Goal: Task Accomplishment & Management: Complete application form

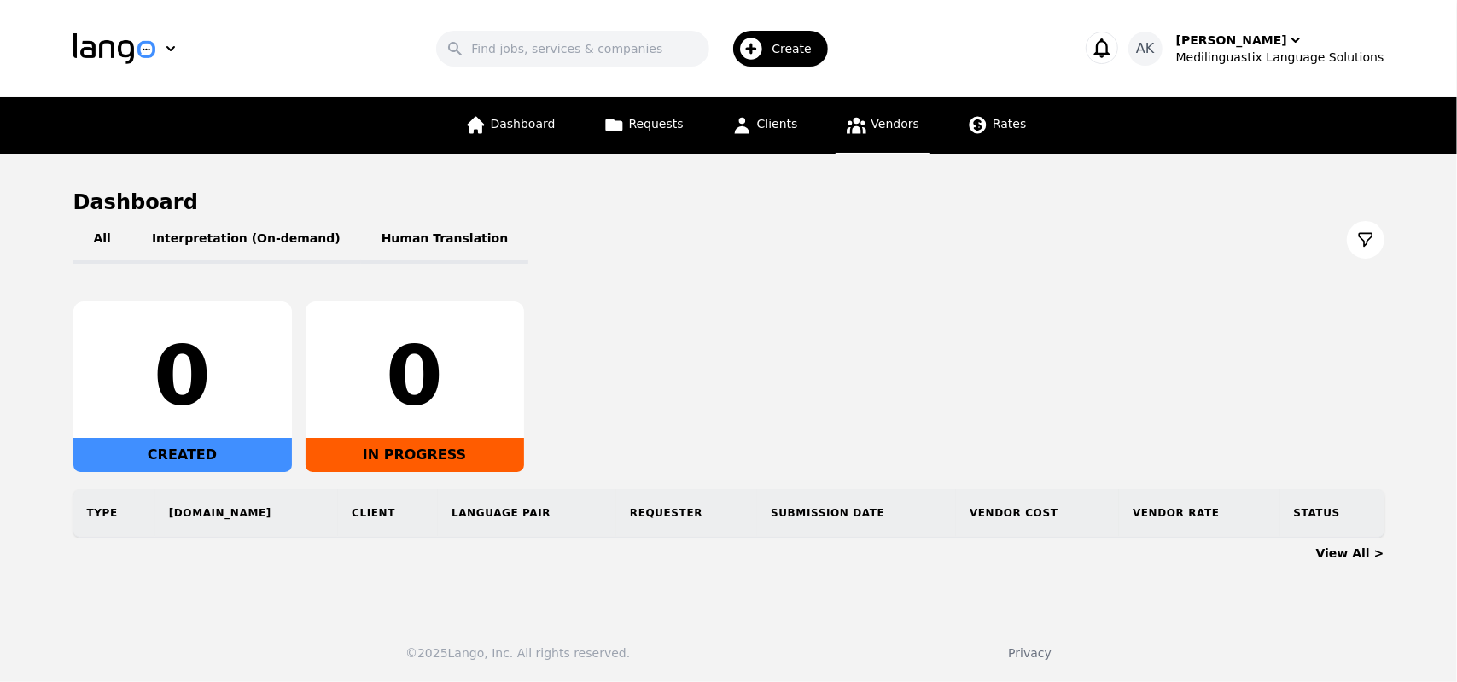
click at [872, 119] on span "Vendors" at bounding box center [896, 124] width 48 height 14
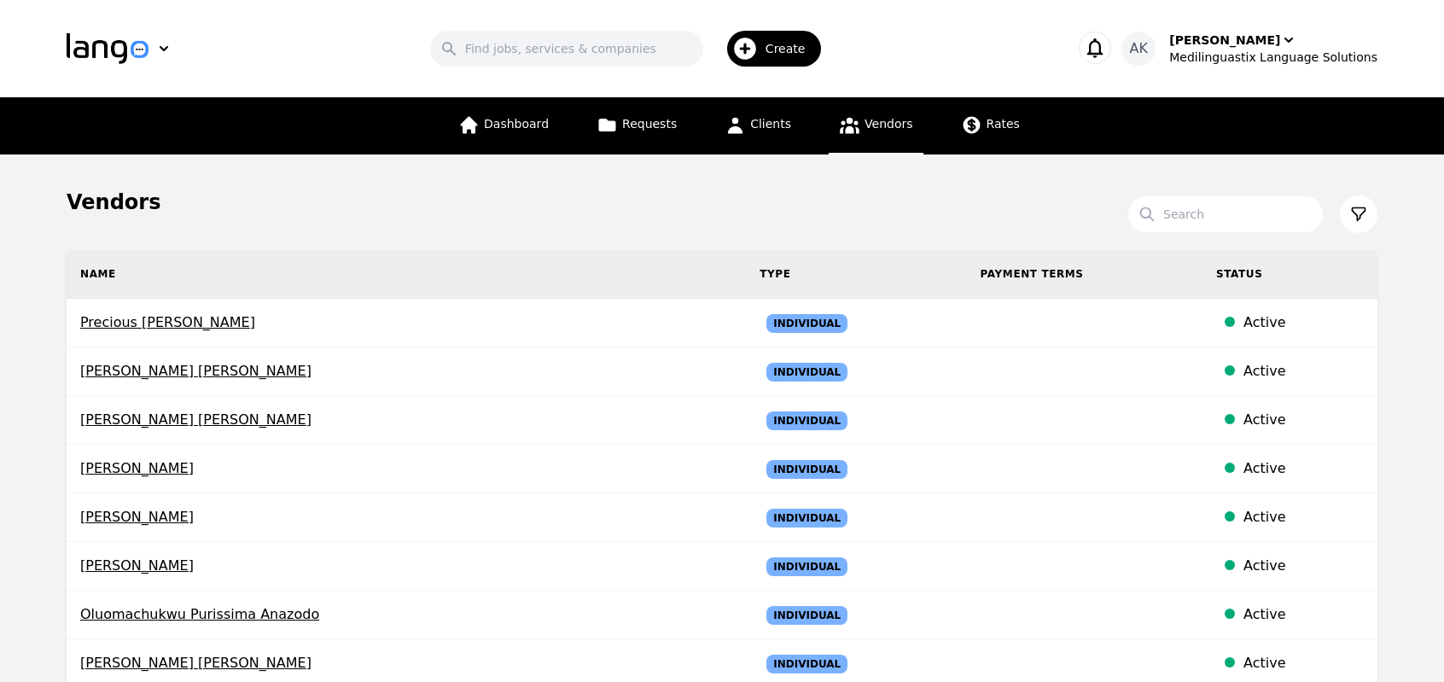
click at [0, 481] on main "Vendors Search Name Type Payment Terms Status Precious [PERSON_NAME] Individual…" at bounding box center [722, 643] width 1444 height 977
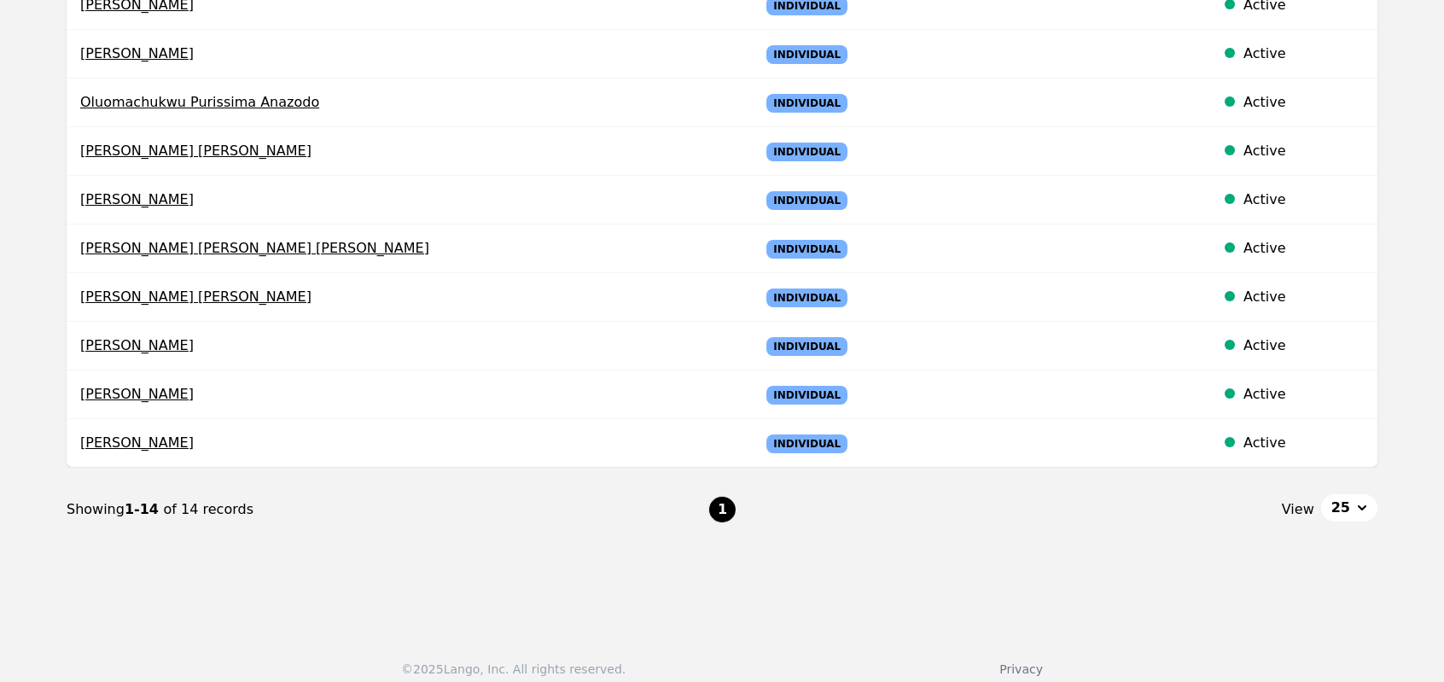
scroll to position [522, 0]
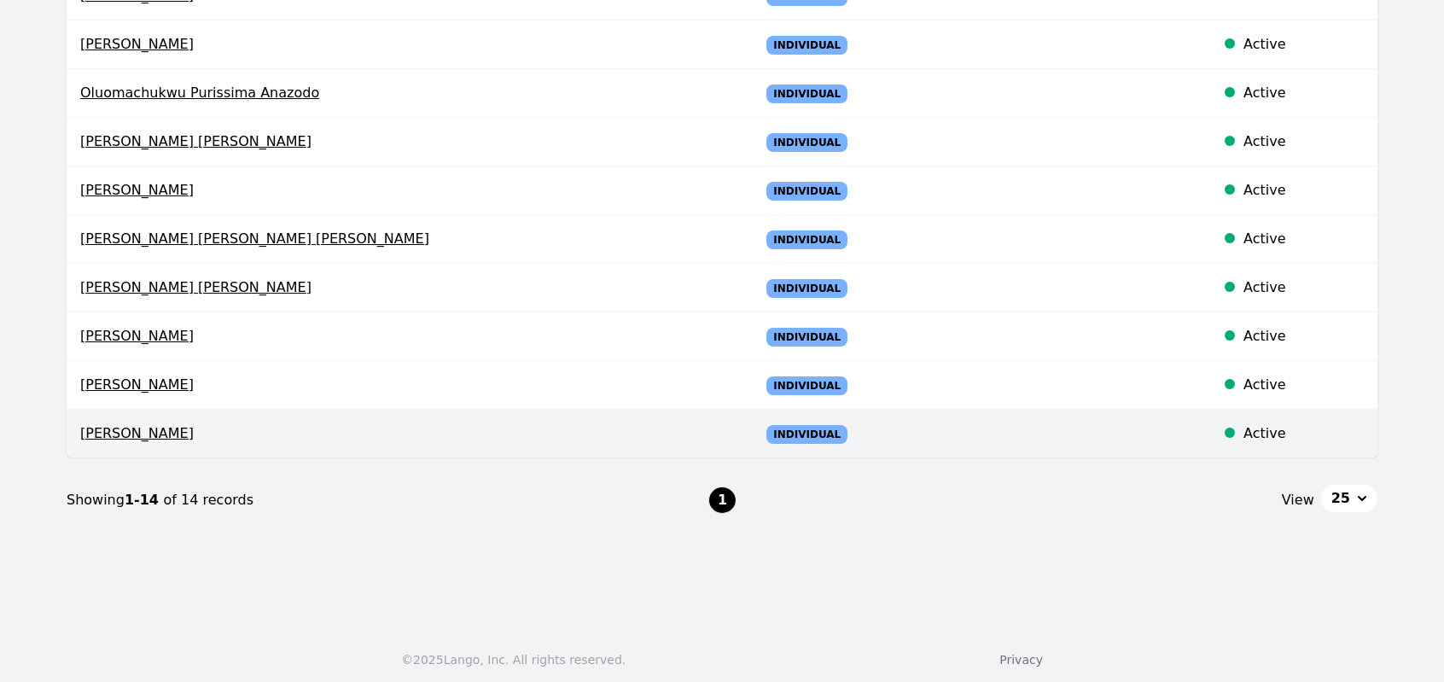
click at [115, 429] on span "[PERSON_NAME]" at bounding box center [406, 433] width 652 height 20
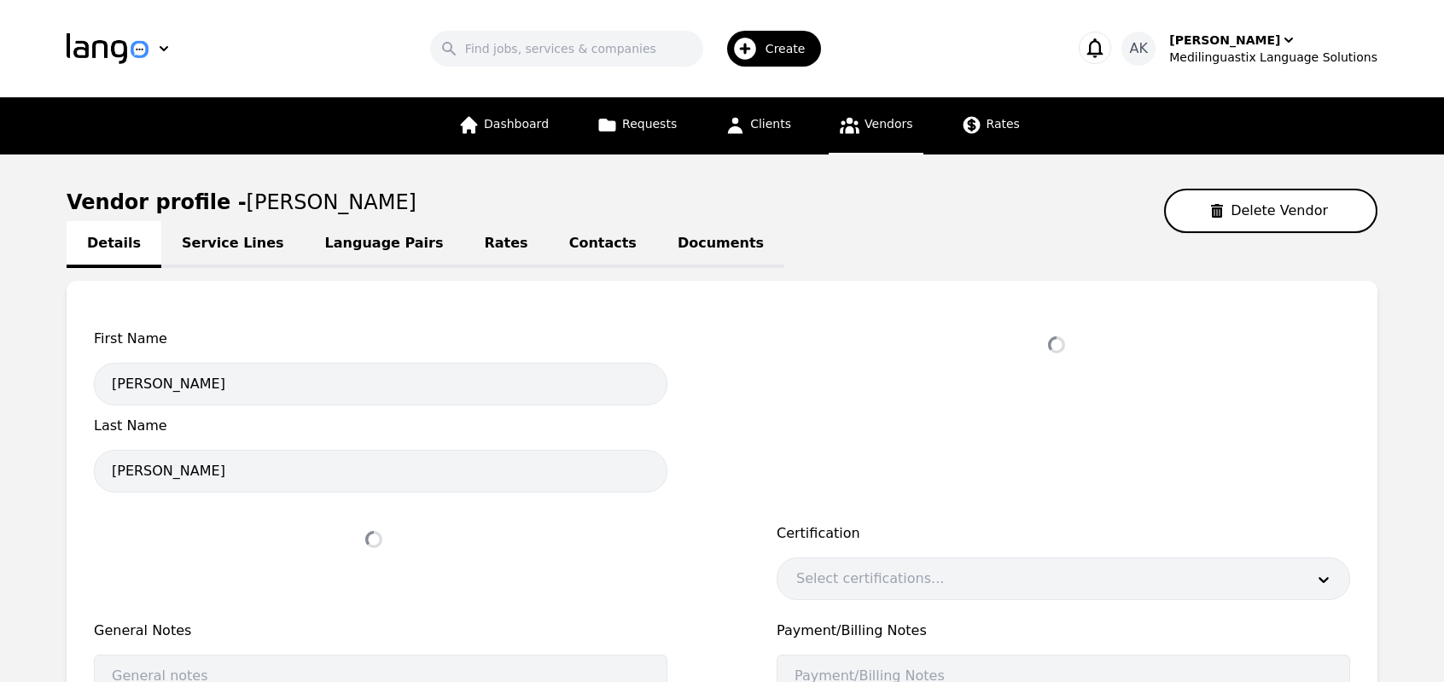
select select "active"
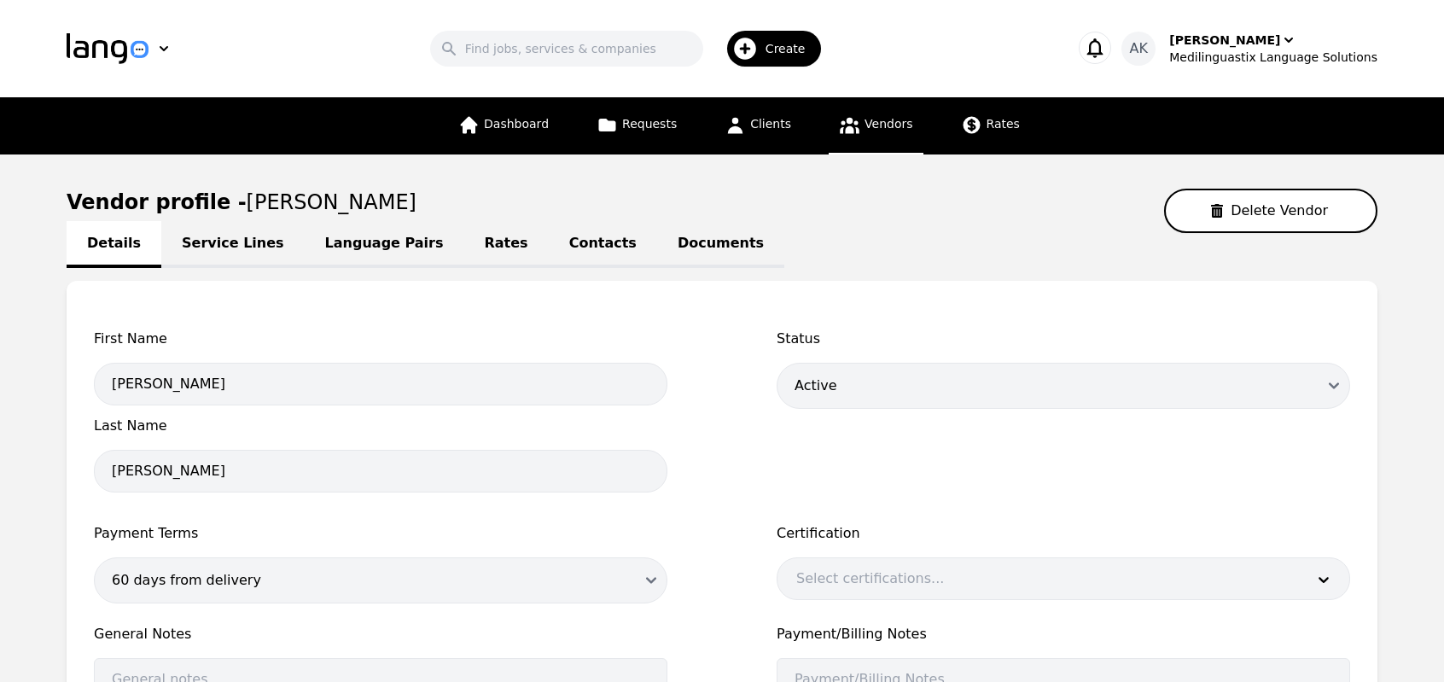
click at [196, 254] on link "Service Lines" at bounding box center [232, 244] width 143 height 47
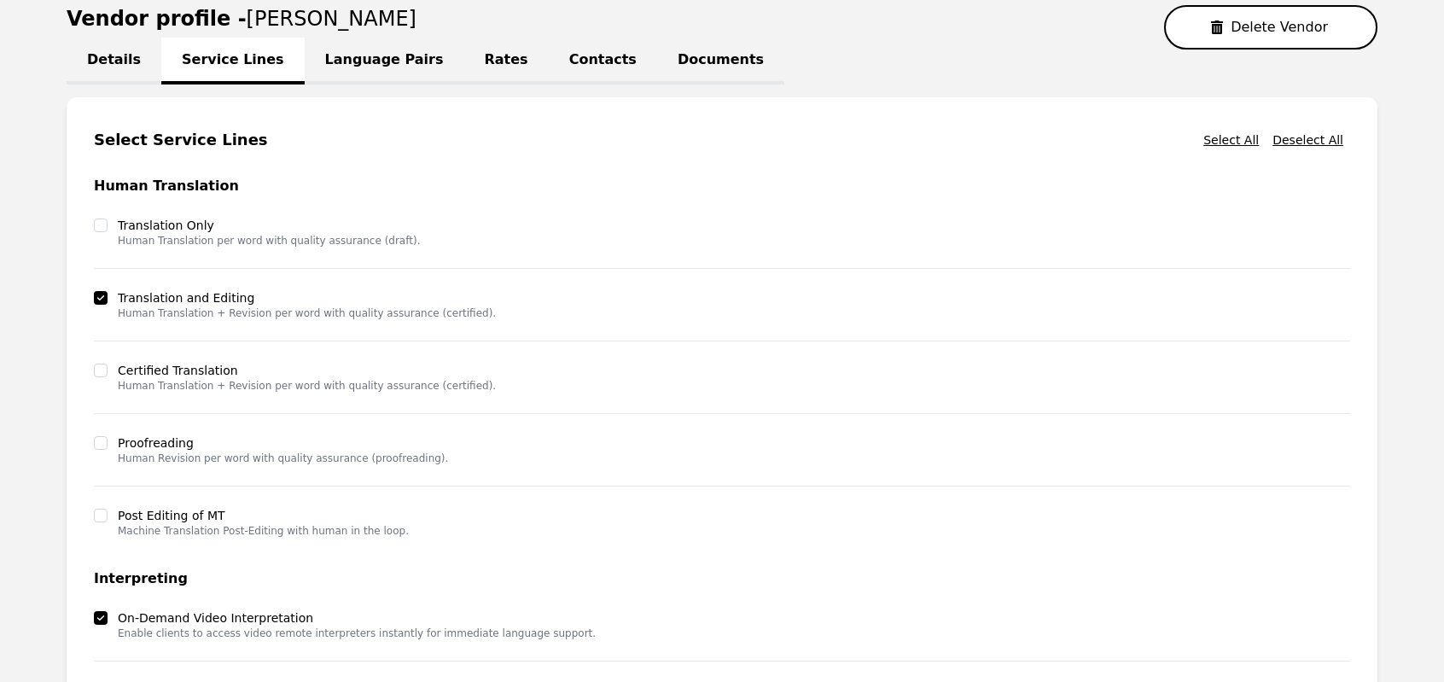
scroll to position [341, 0]
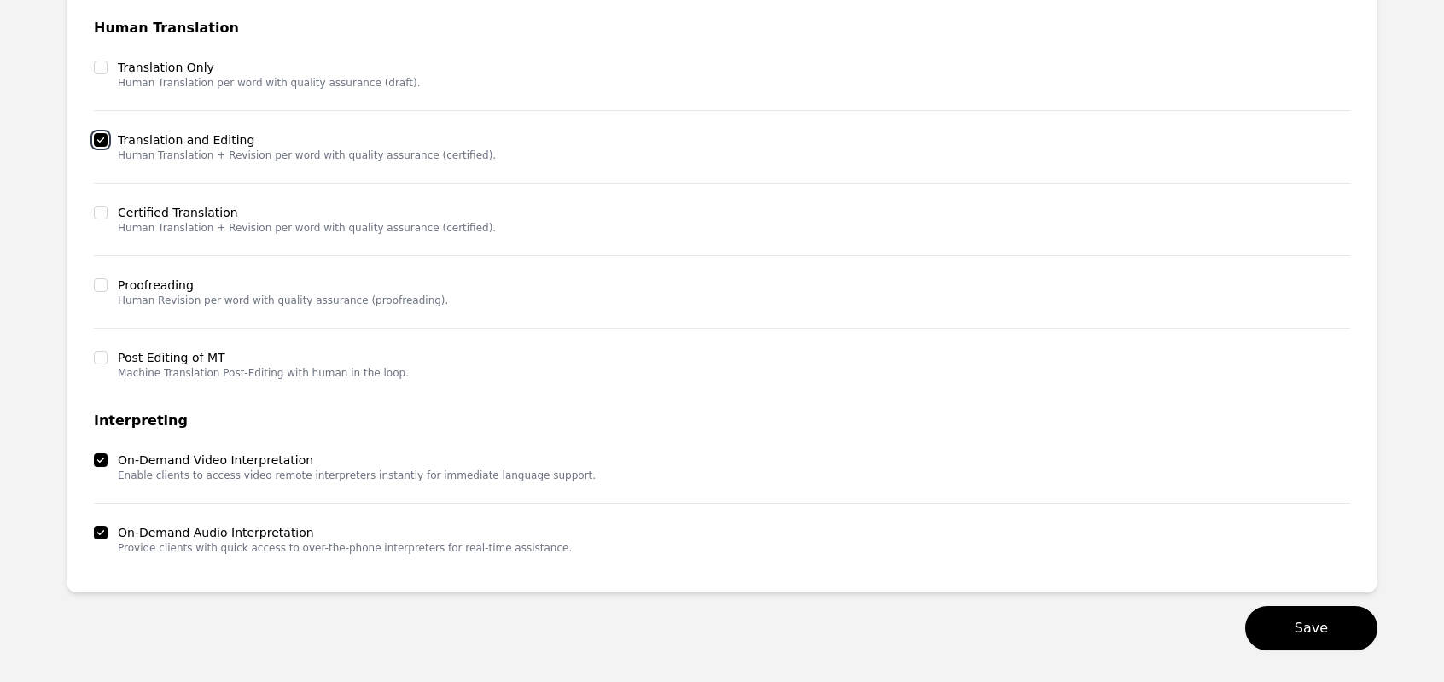
click at [100, 143] on input "checkbox" at bounding box center [101, 140] width 14 height 14
checkbox input "false"
click at [1277, 628] on button "Save" at bounding box center [1312, 628] width 132 height 44
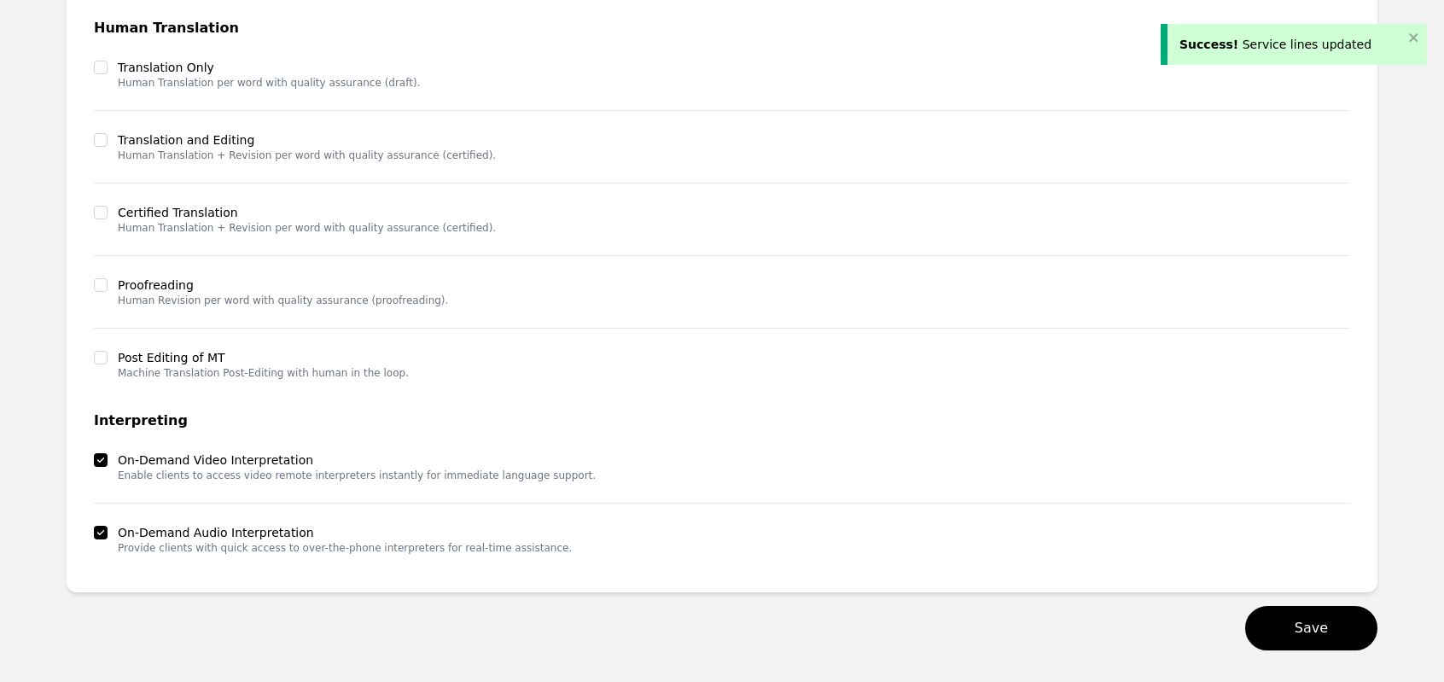
click at [15, 399] on main "Vendor profile - [PERSON_NAME] Delete Vendor Details Service Lines Language Pai…" at bounding box center [722, 249] width 1444 height 872
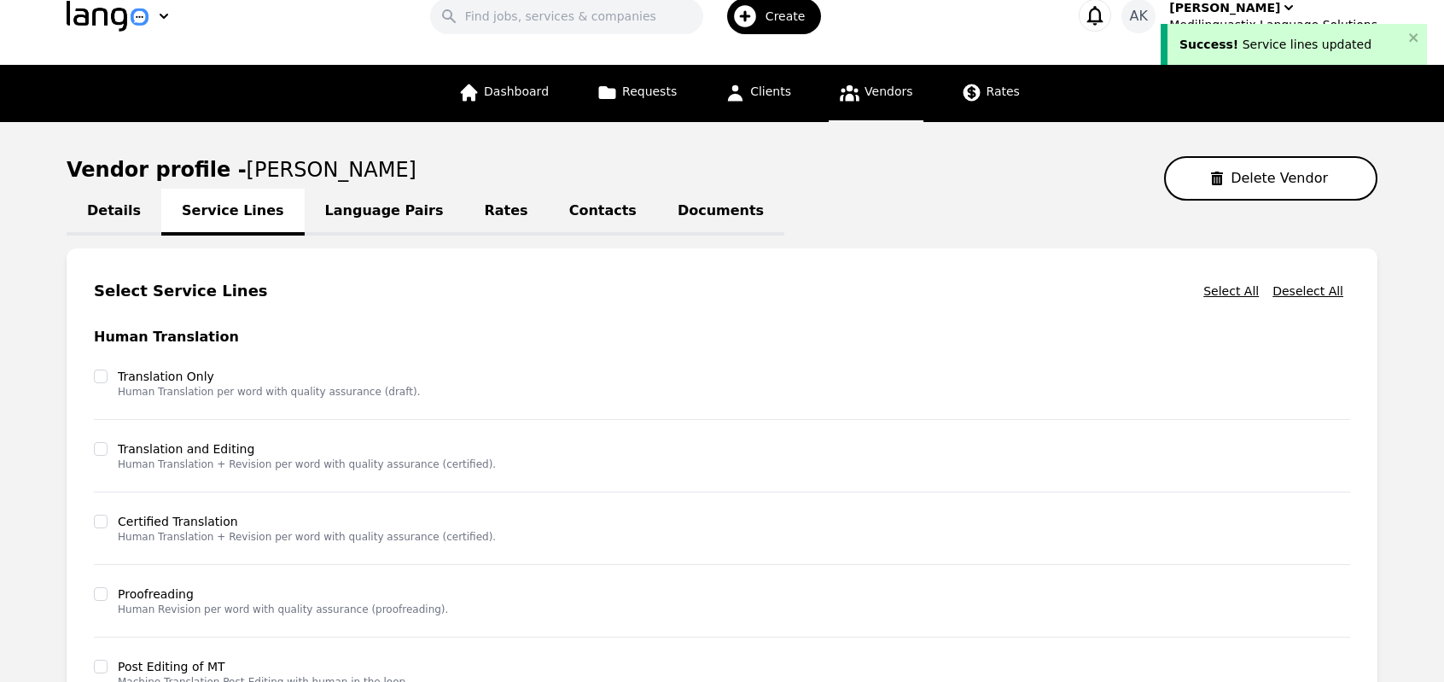
scroll to position [0, 0]
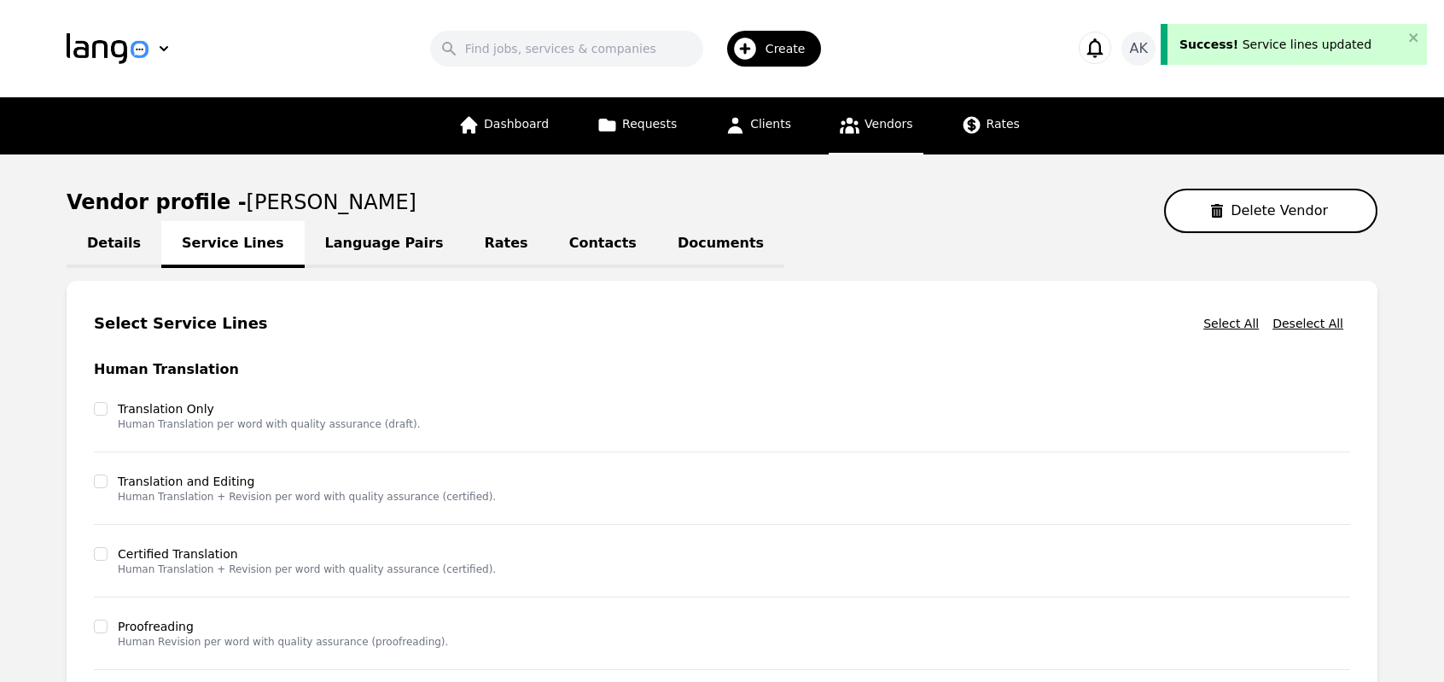
click at [335, 243] on link "Language Pairs" at bounding box center [385, 244] width 160 height 47
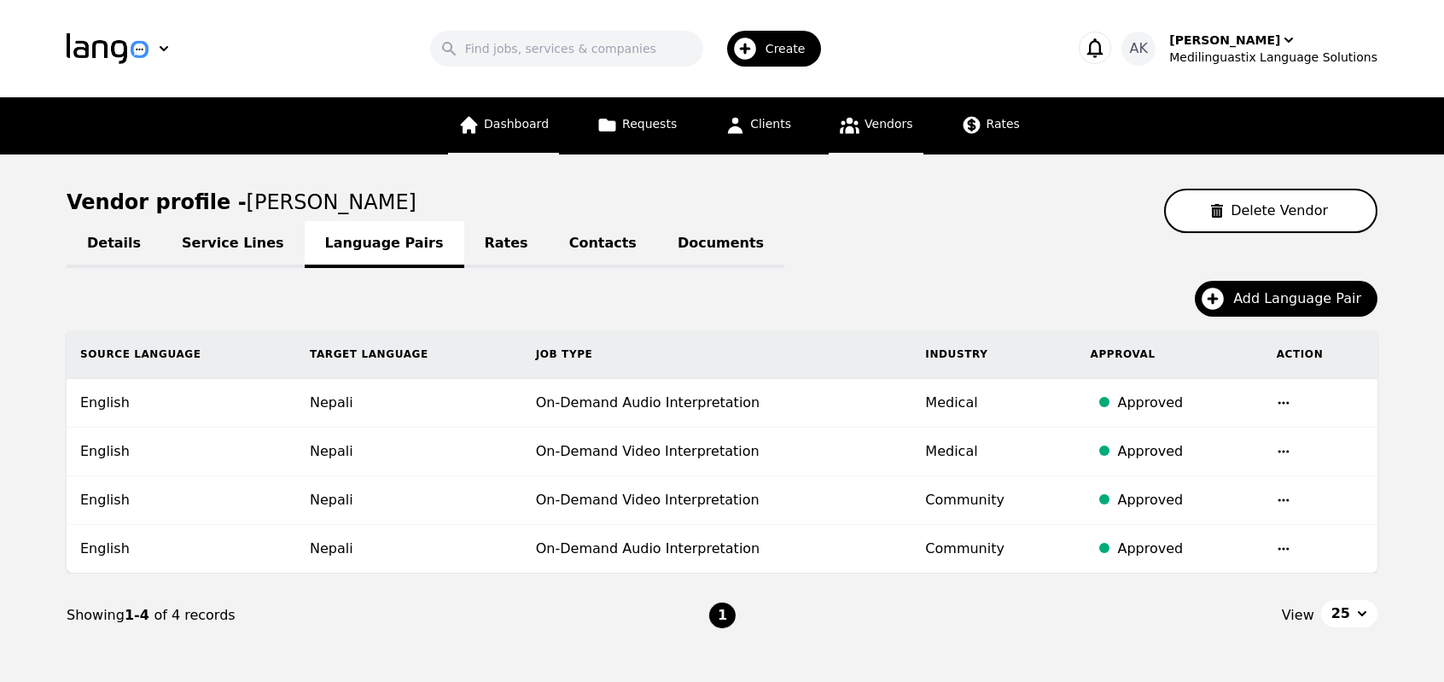
click at [507, 131] on span "Dashboard" at bounding box center [516, 124] width 65 height 14
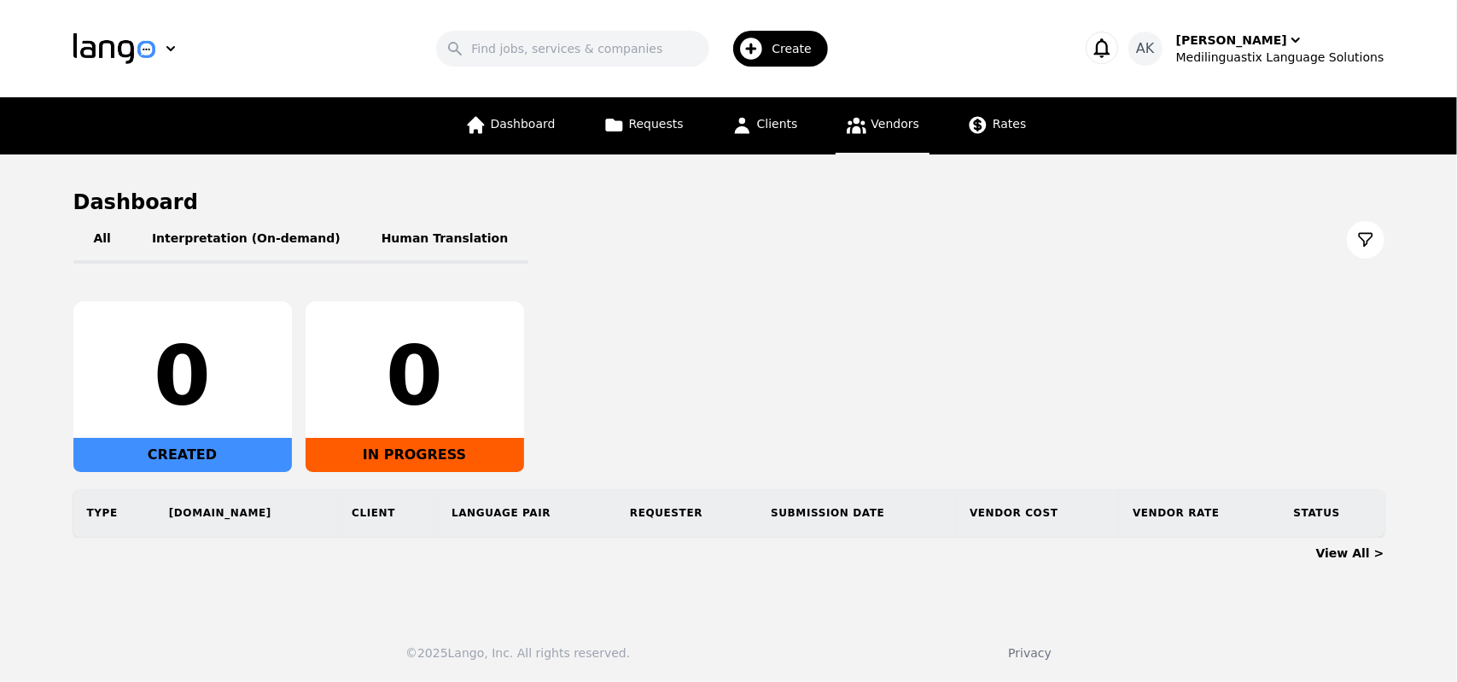
click at [874, 136] on link "Vendors" at bounding box center [883, 125] width 94 height 57
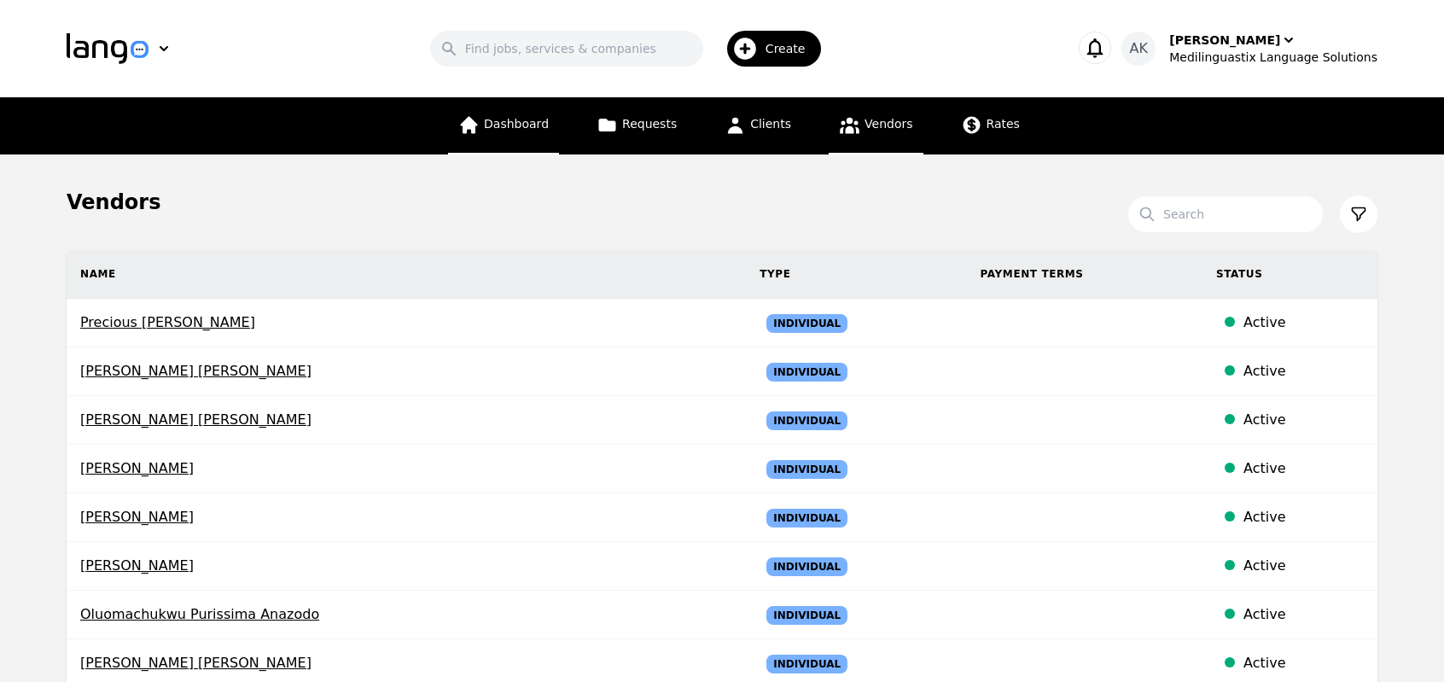
click at [536, 131] on span "Dashboard" at bounding box center [516, 124] width 65 height 14
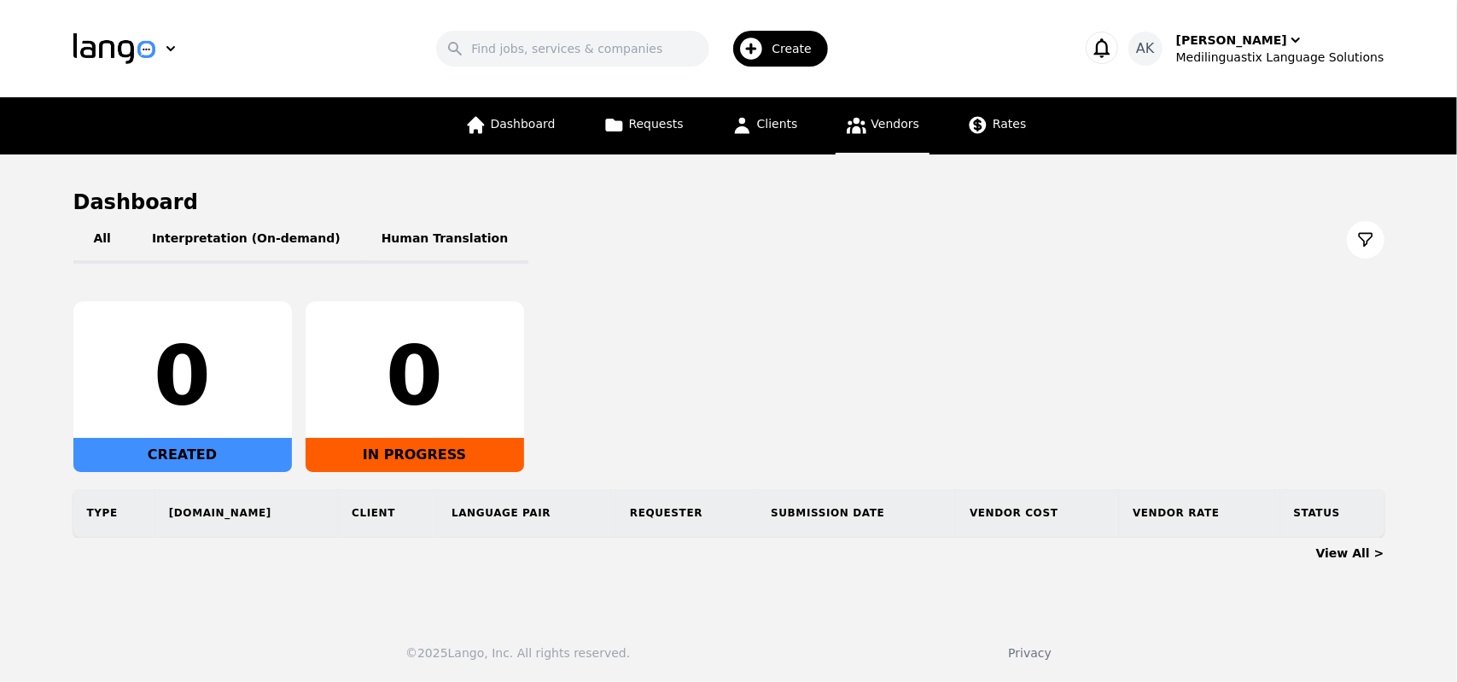
click at [861, 136] on link "Vendors" at bounding box center [883, 125] width 94 height 57
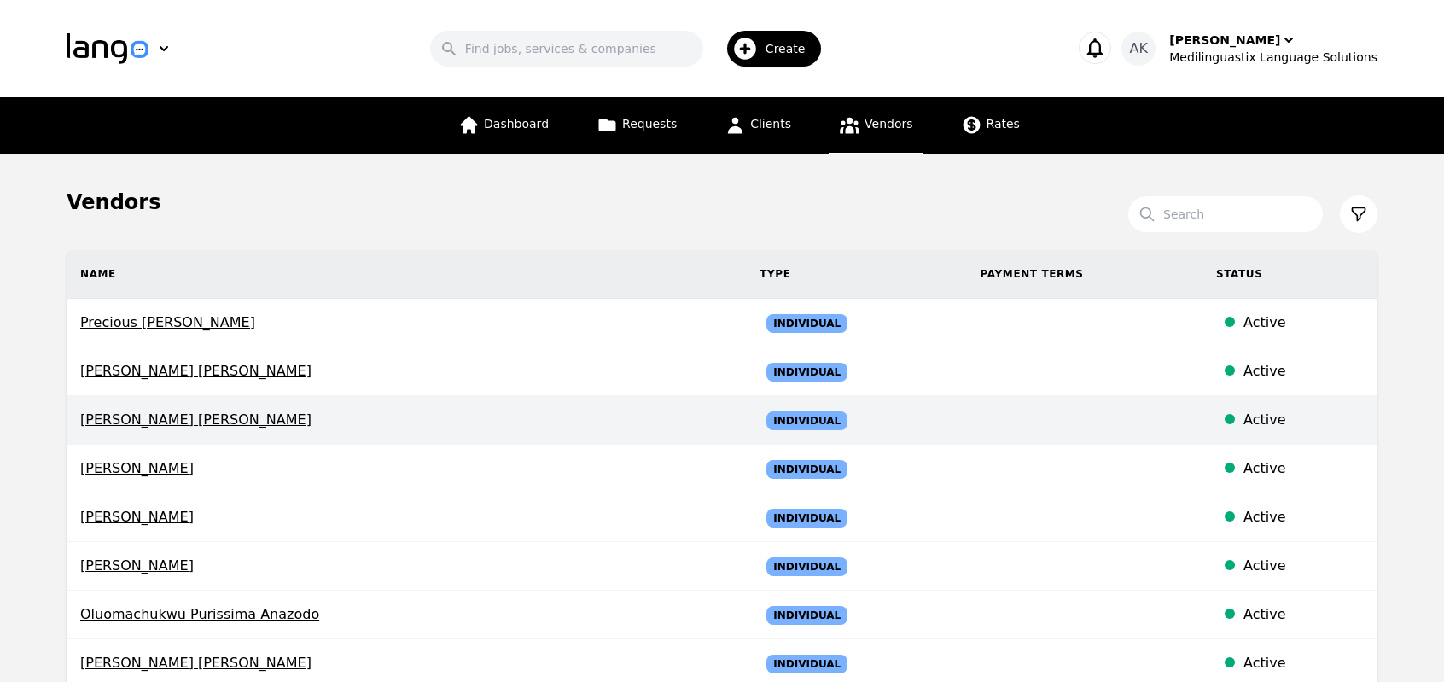
click at [134, 414] on span "[PERSON_NAME] [PERSON_NAME]" at bounding box center [406, 420] width 652 height 20
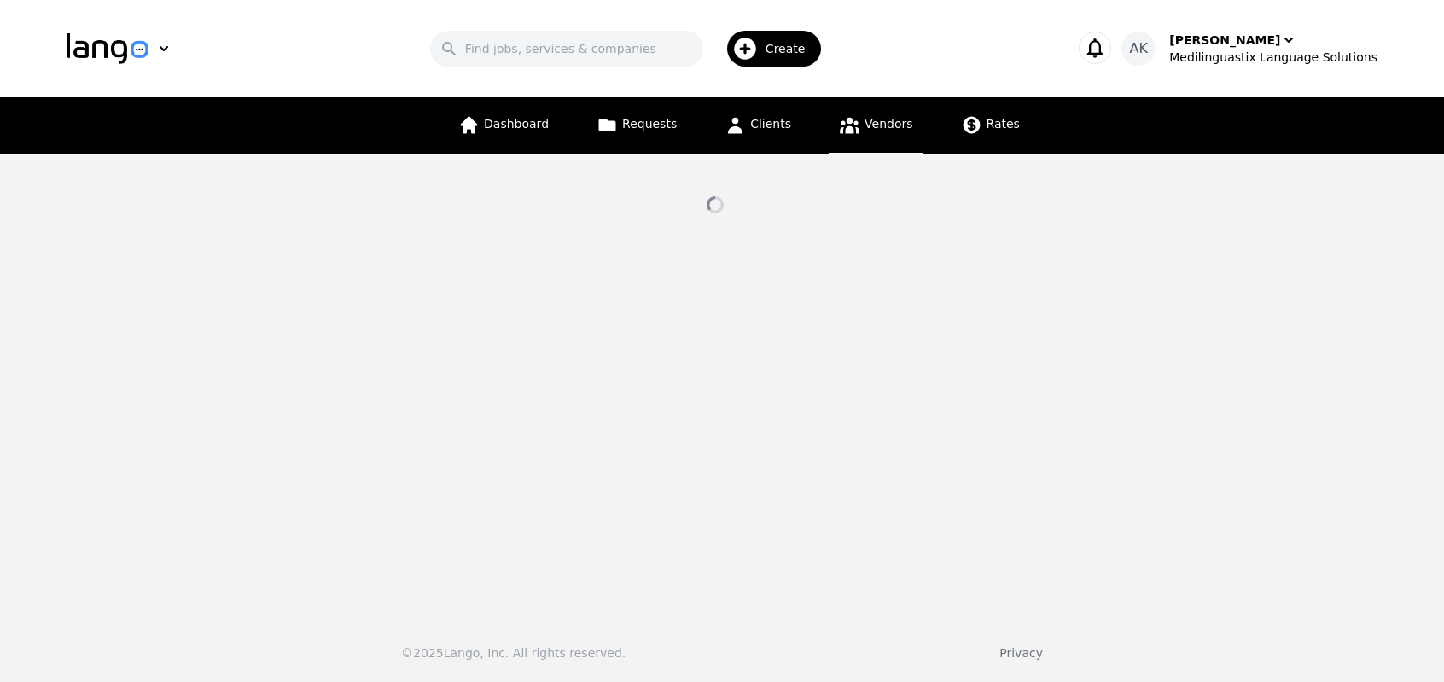
select select "active"
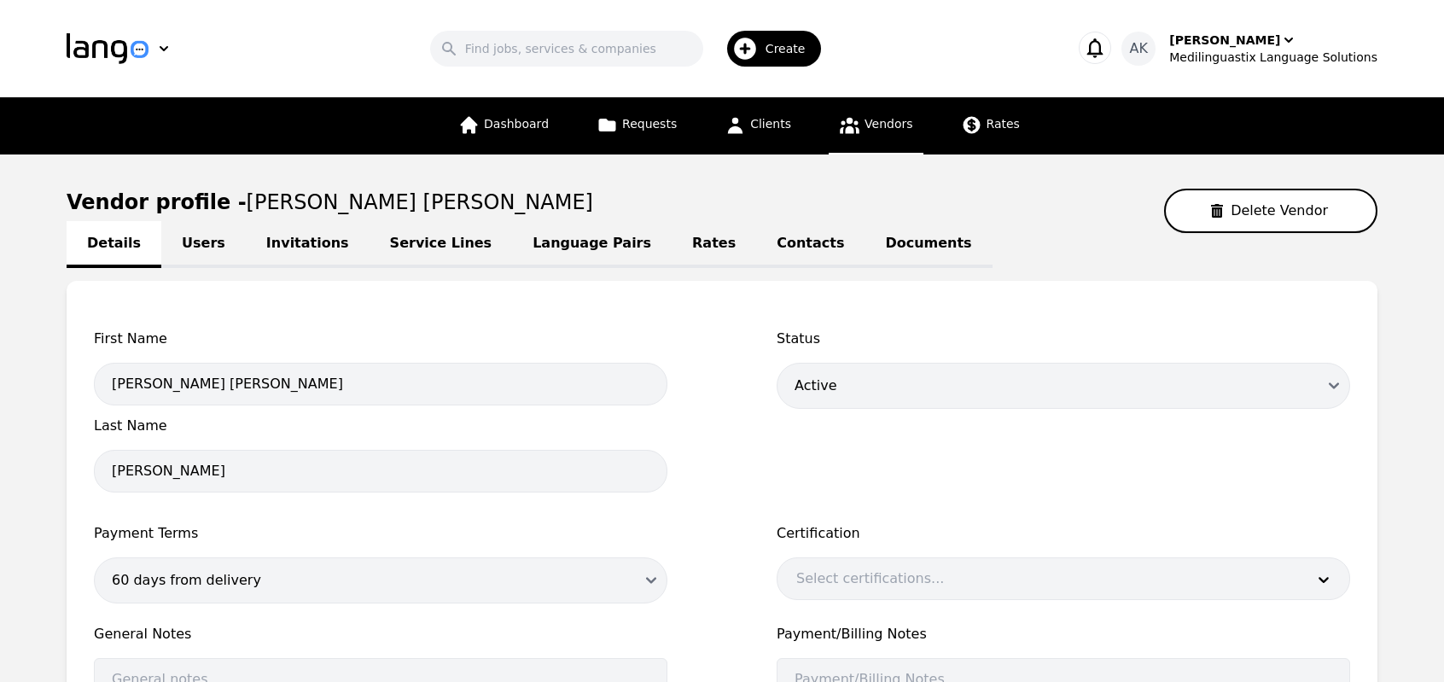
click at [265, 241] on link "Invitations" at bounding box center [308, 244] width 124 height 47
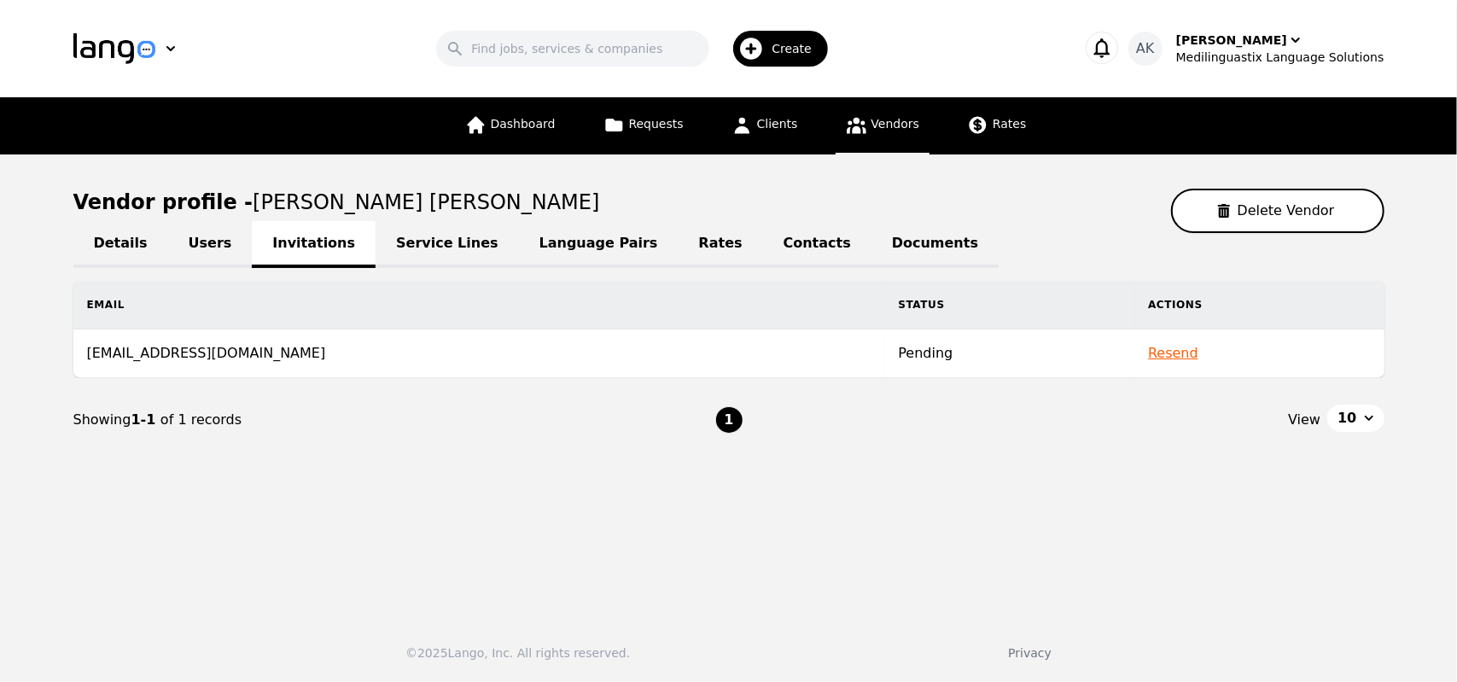
click at [403, 226] on link "Service Lines" at bounding box center [447, 244] width 143 height 47
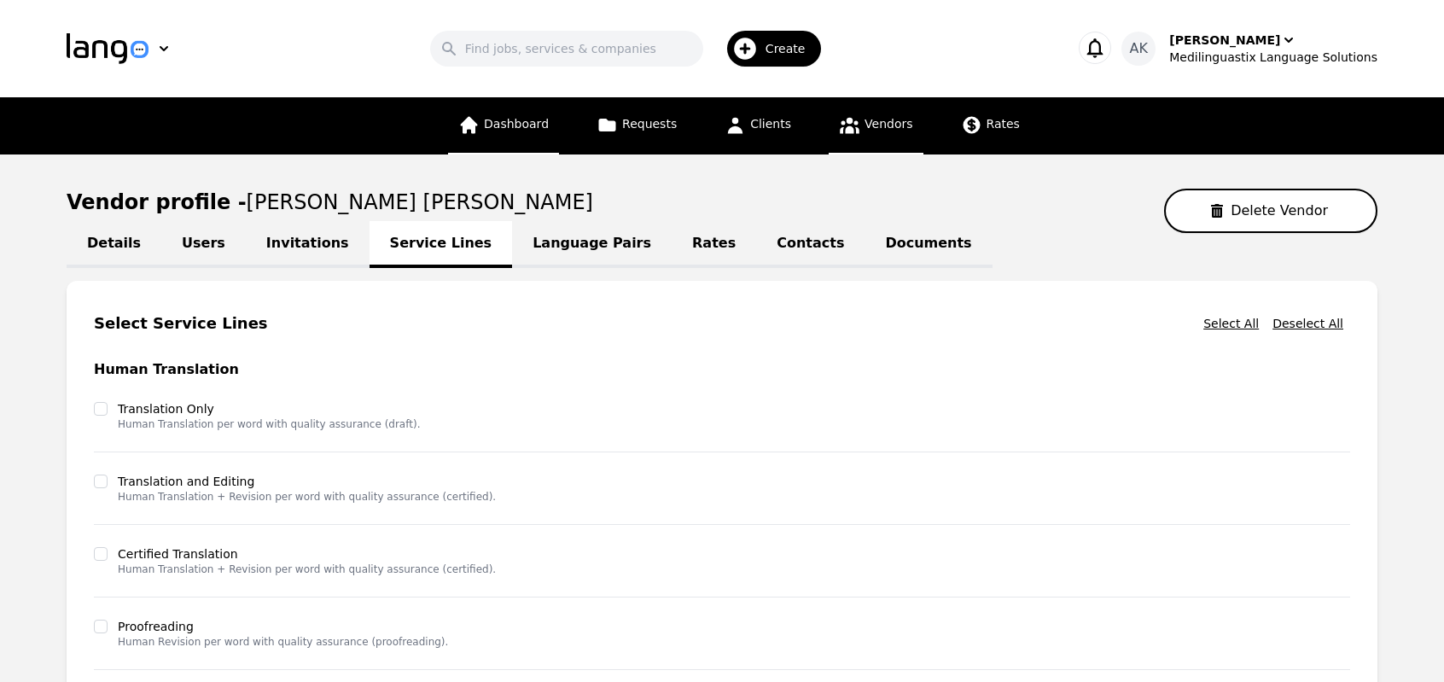
click at [510, 146] on link "Dashboard" at bounding box center [503, 125] width 111 height 57
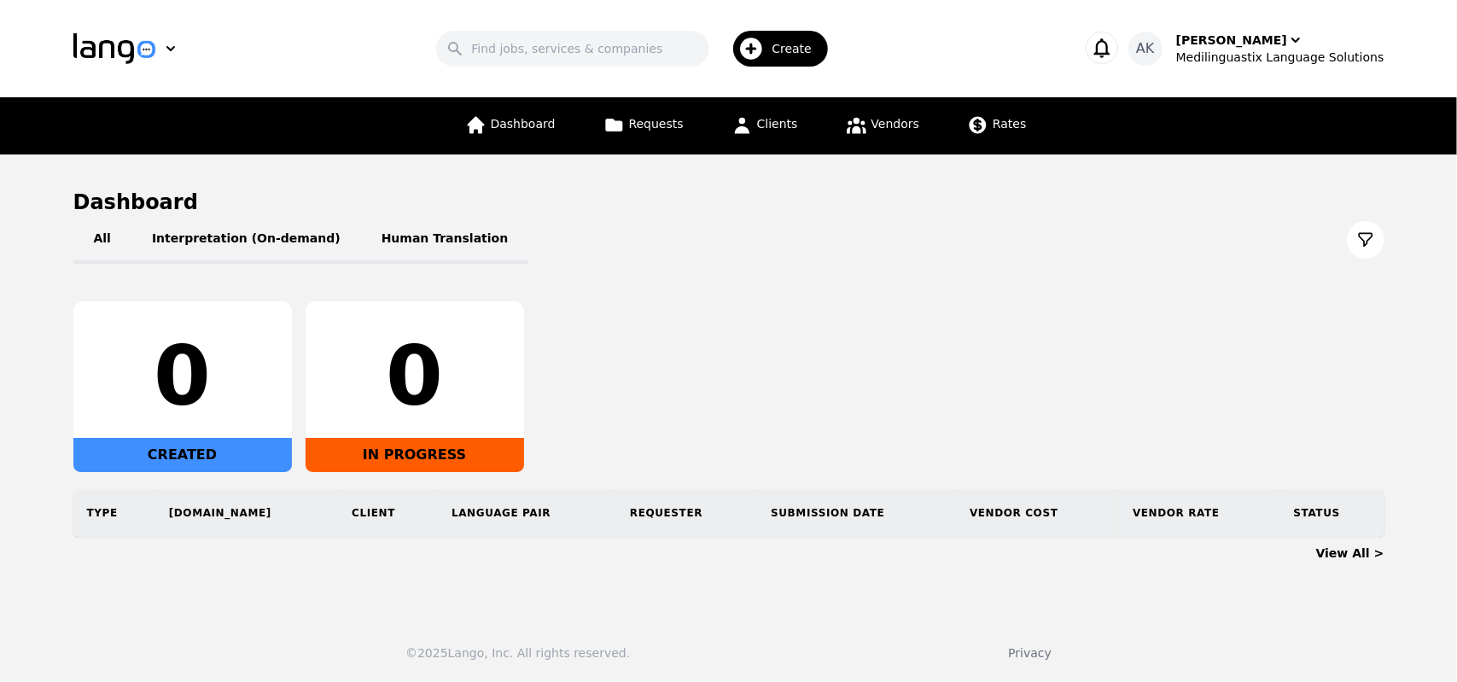
click at [789, 53] on span "Create" at bounding box center [798, 48] width 52 height 17
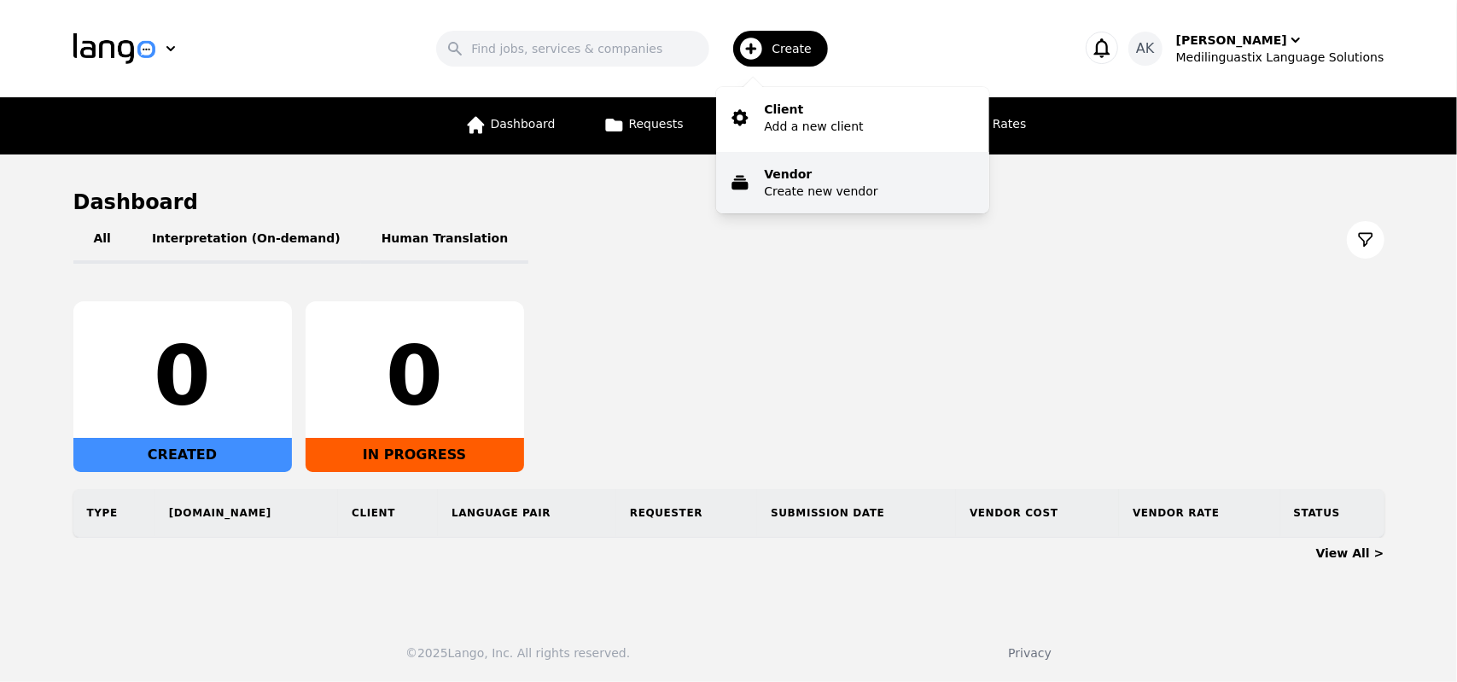
click at [796, 187] on p "Create new vendor" at bounding box center [821, 191] width 114 height 17
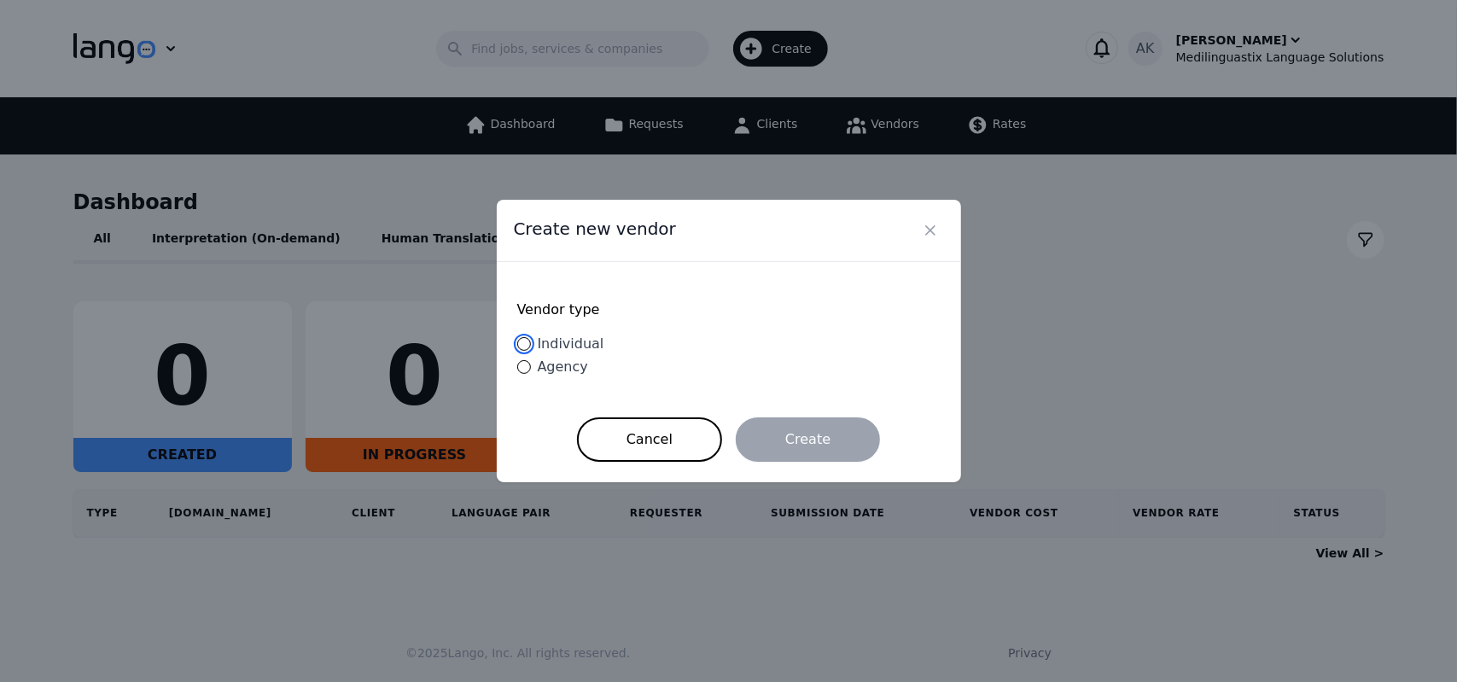
click at [524, 348] on input "Individual" at bounding box center [524, 344] width 14 height 14
radio input "true"
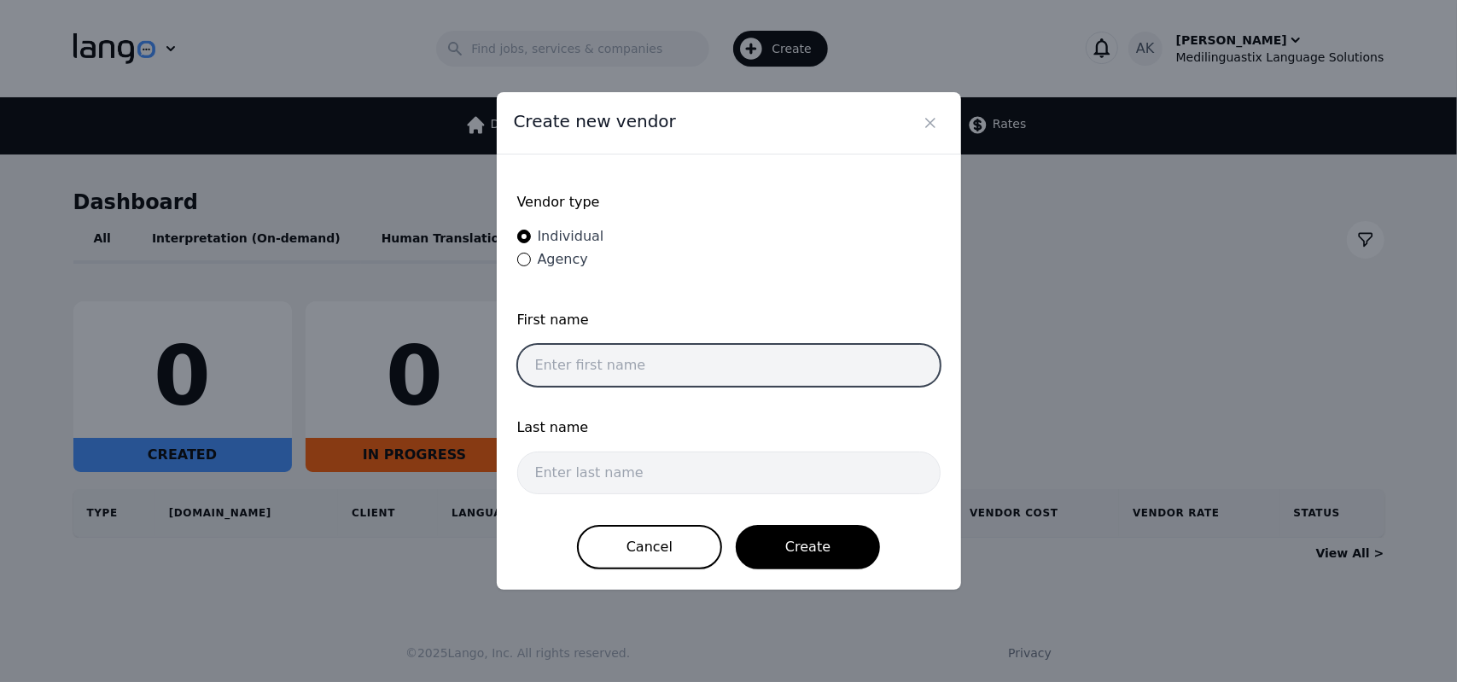
click at [584, 366] on input "text" at bounding box center [728, 365] width 423 height 43
paste input "[PERSON_NAME] [PERSON_NAME]"
type input "[PERSON_NAME] [PERSON_NAME]"
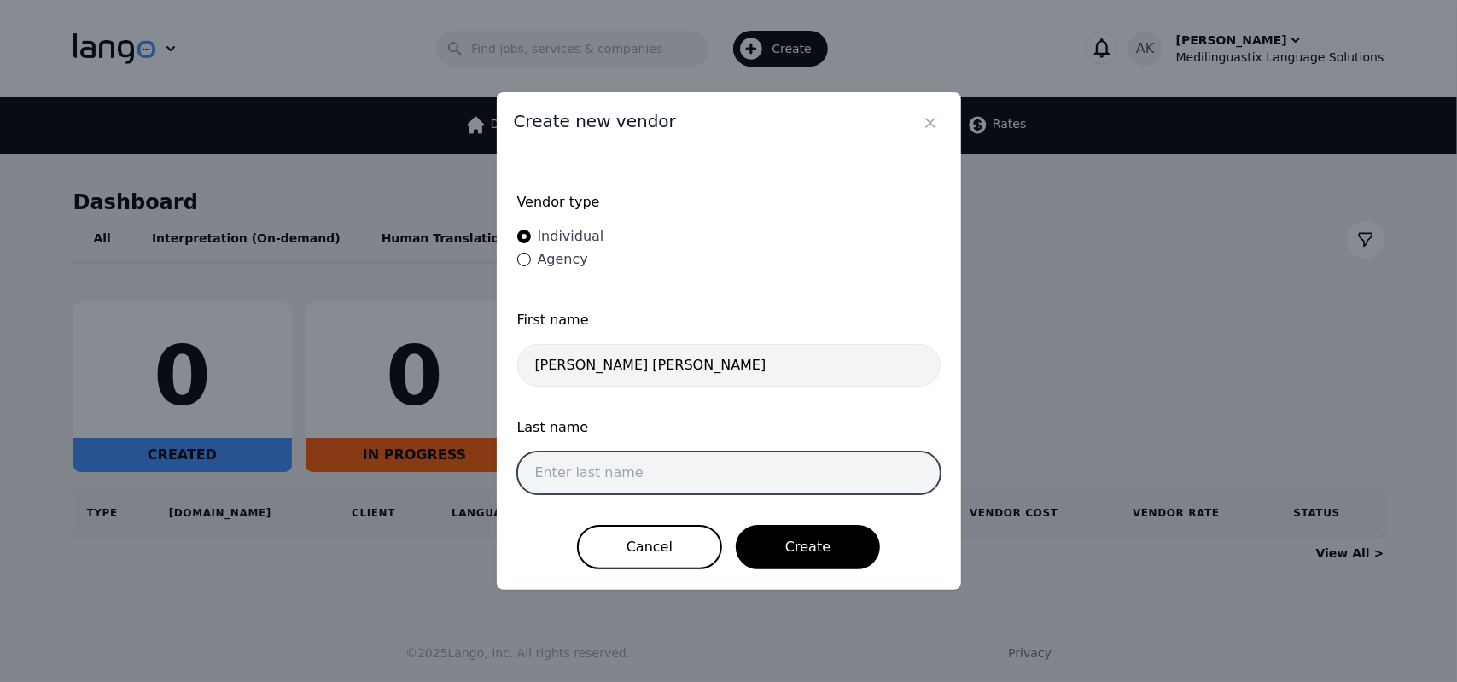
click at [574, 458] on input "text" at bounding box center [728, 473] width 423 height 43
paste input "[PERSON_NAME]"
type input "[PERSON_NAME]"
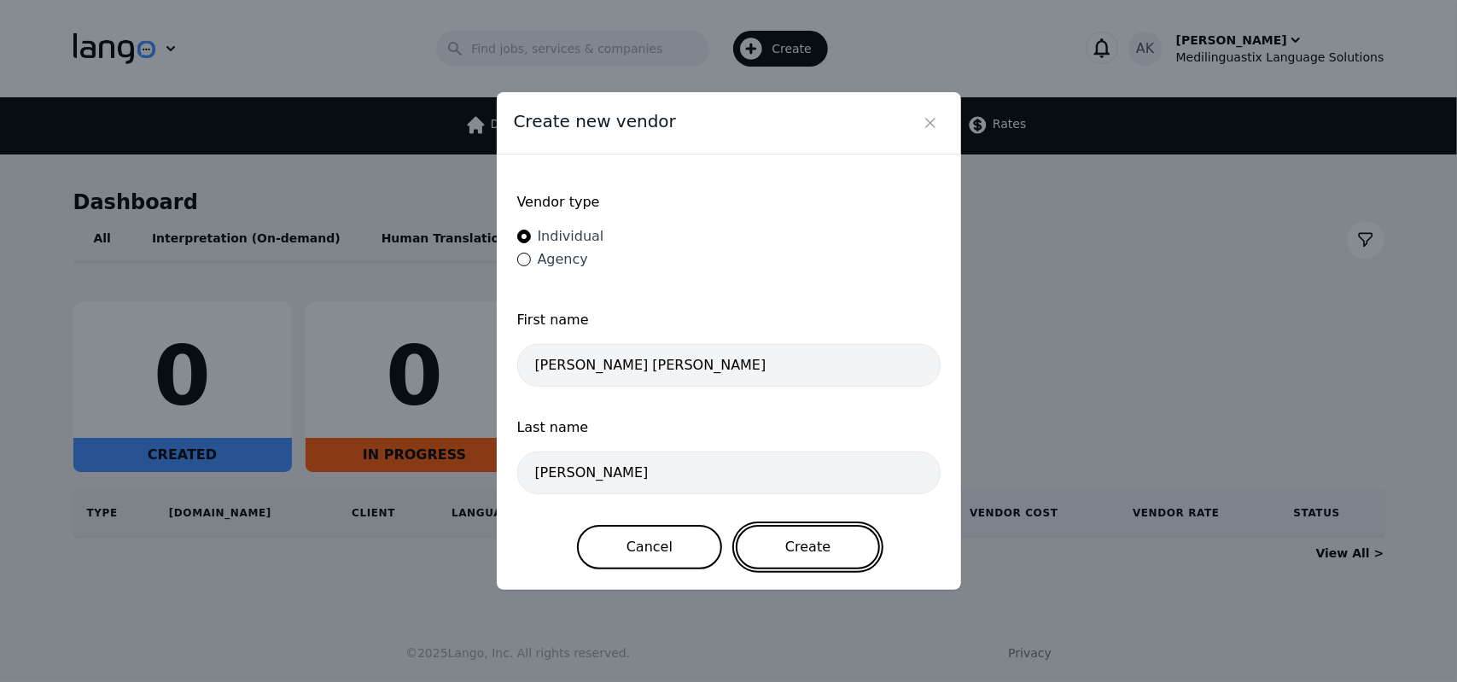
click at [811, 540] on button "Create" at bounding box center [808, 547] width 144 height 44
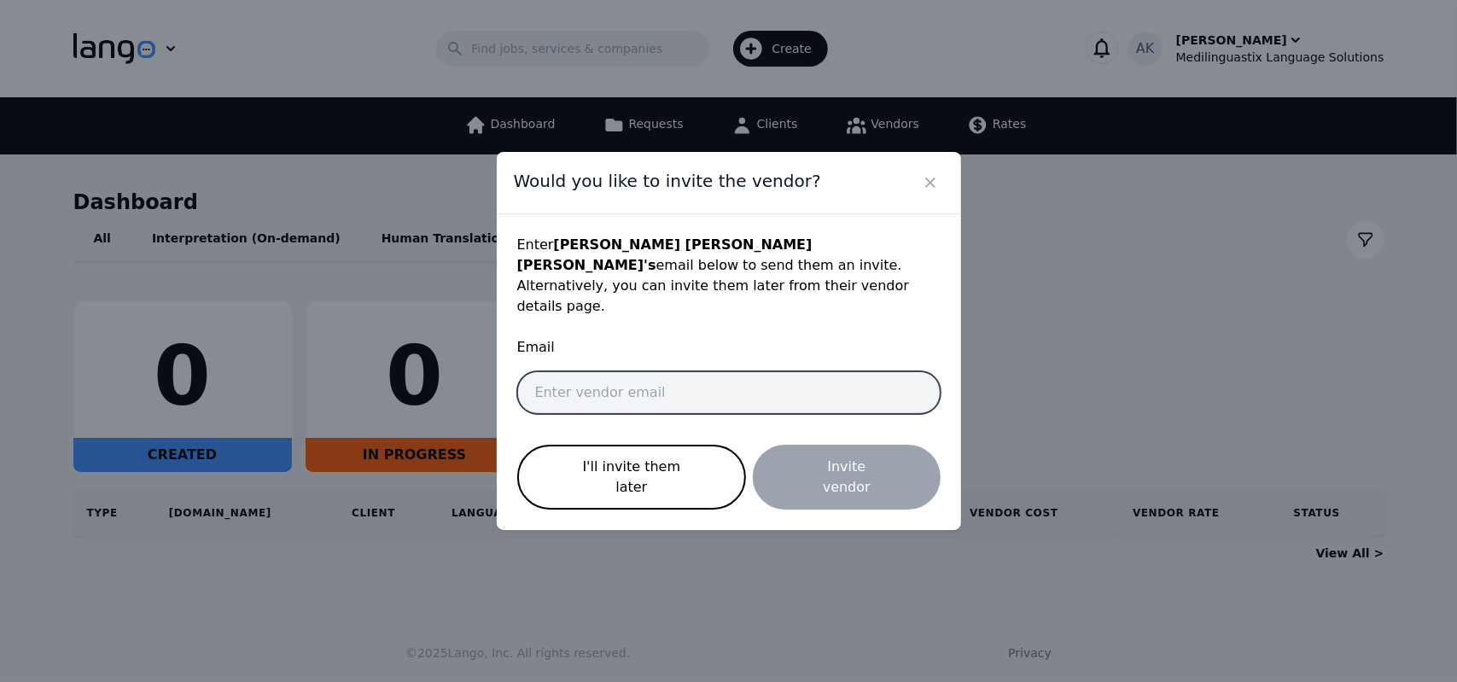
click at [652, 375] on input "email" at bounding box center [728, 392] width 423 height 43
paste input "[EMAIL_ADDRESS][DOMAIN_NAME]"
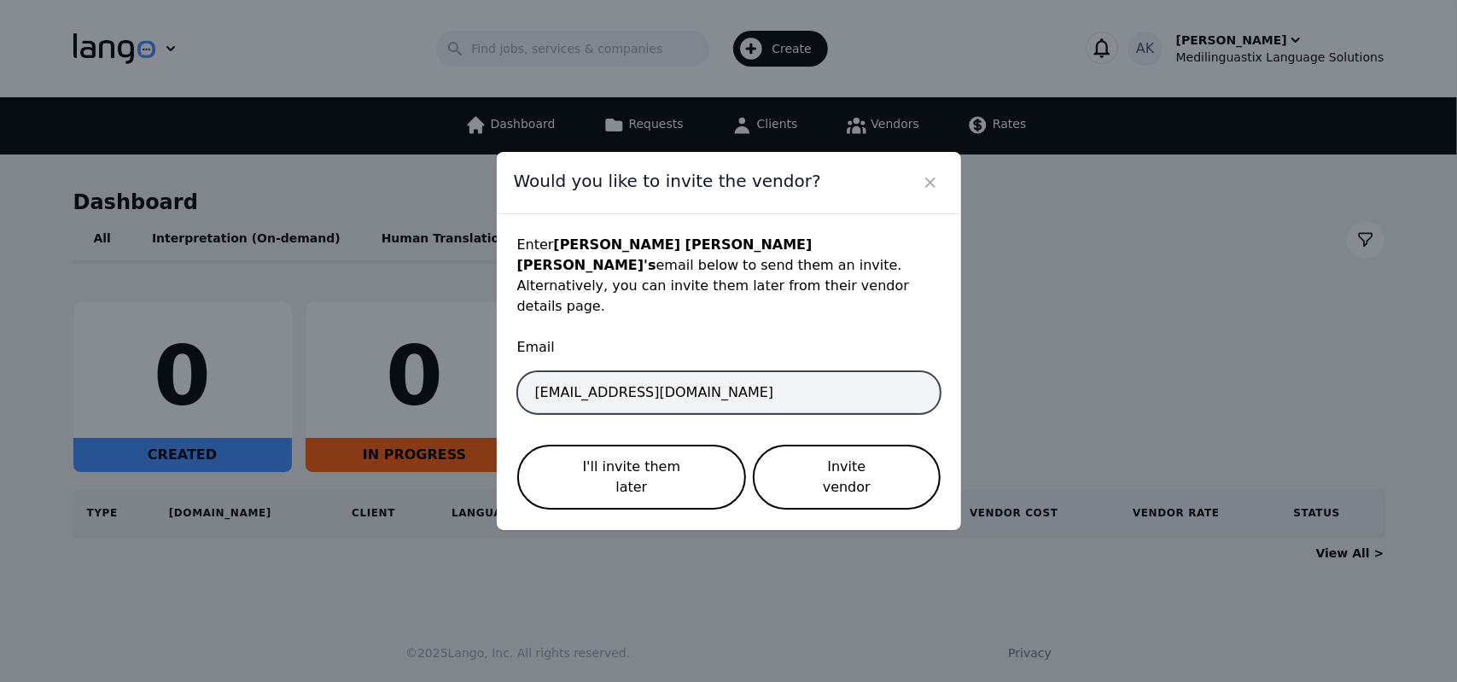
type input "[EMAIL_ADDRESS][DOMAIN_NAME]"
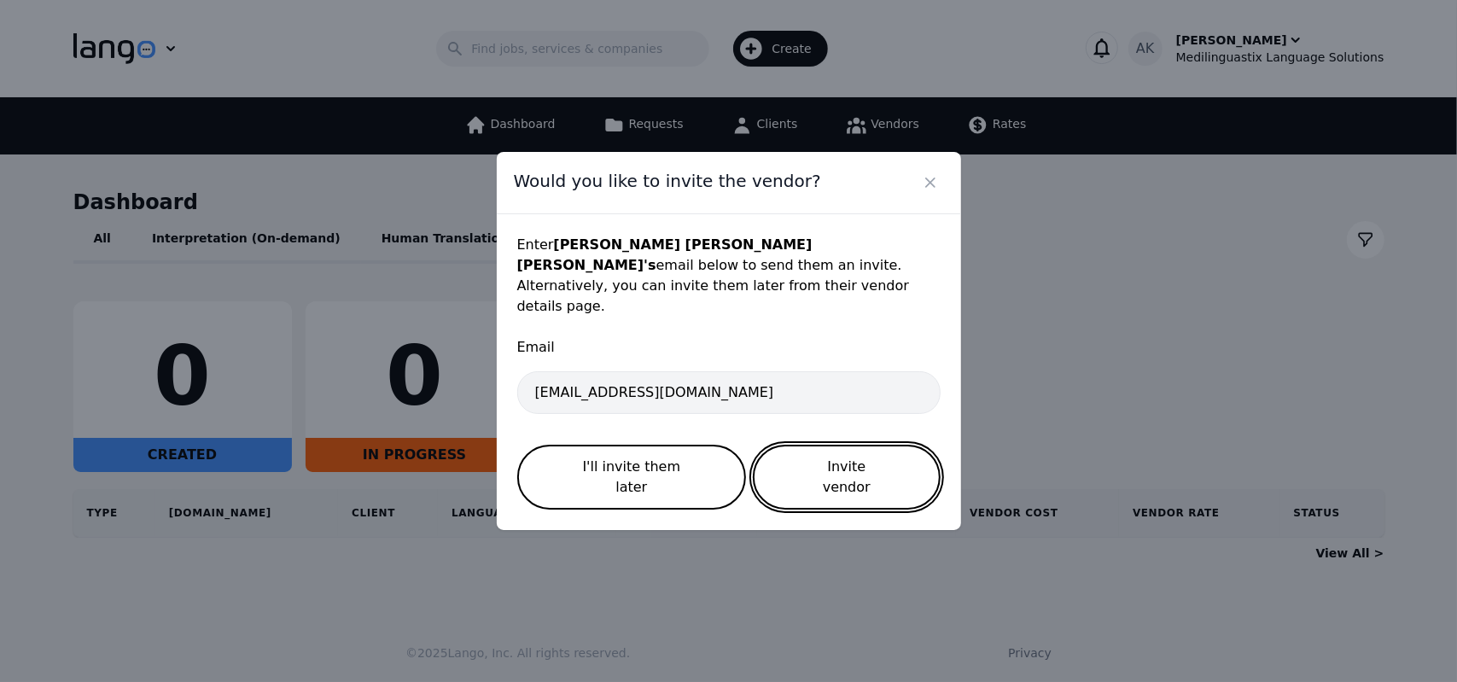
click at [869, 455] on button "Invite vendor" at bounding box center [846, 477] width 187 height 65
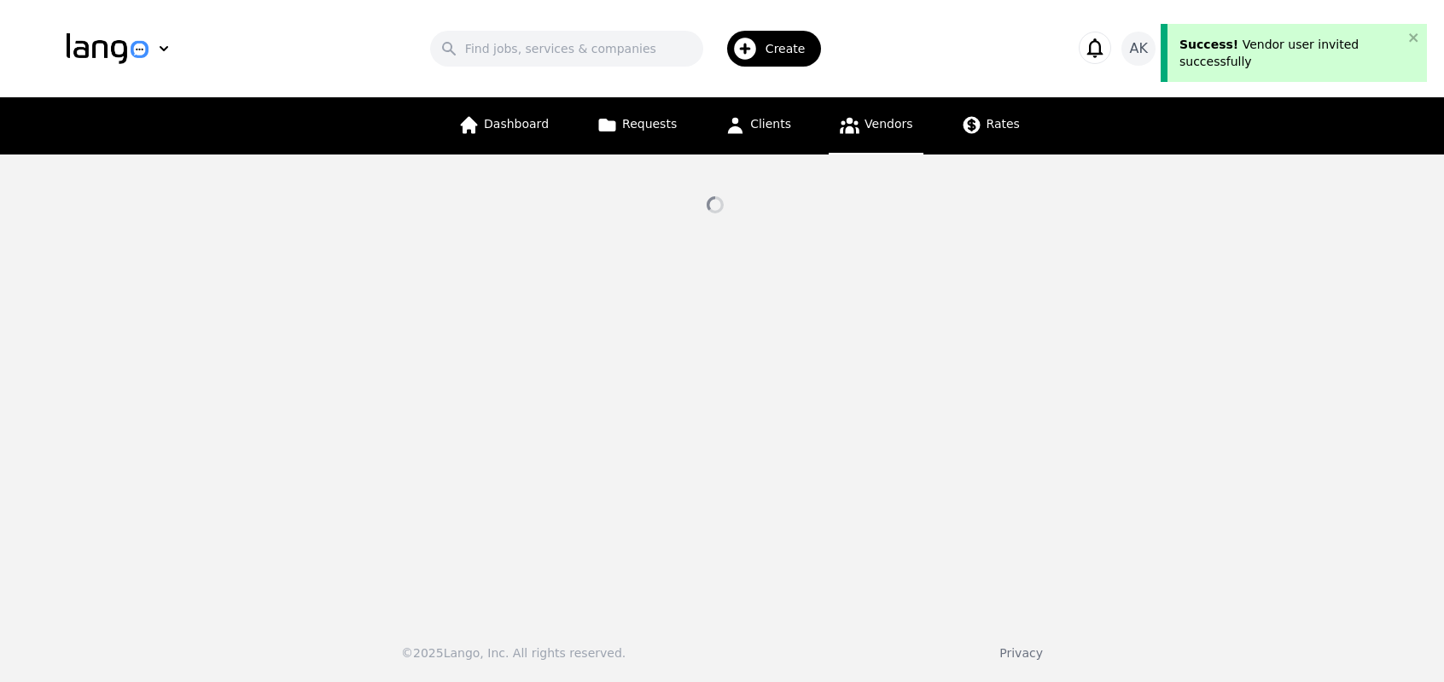
select select "active"
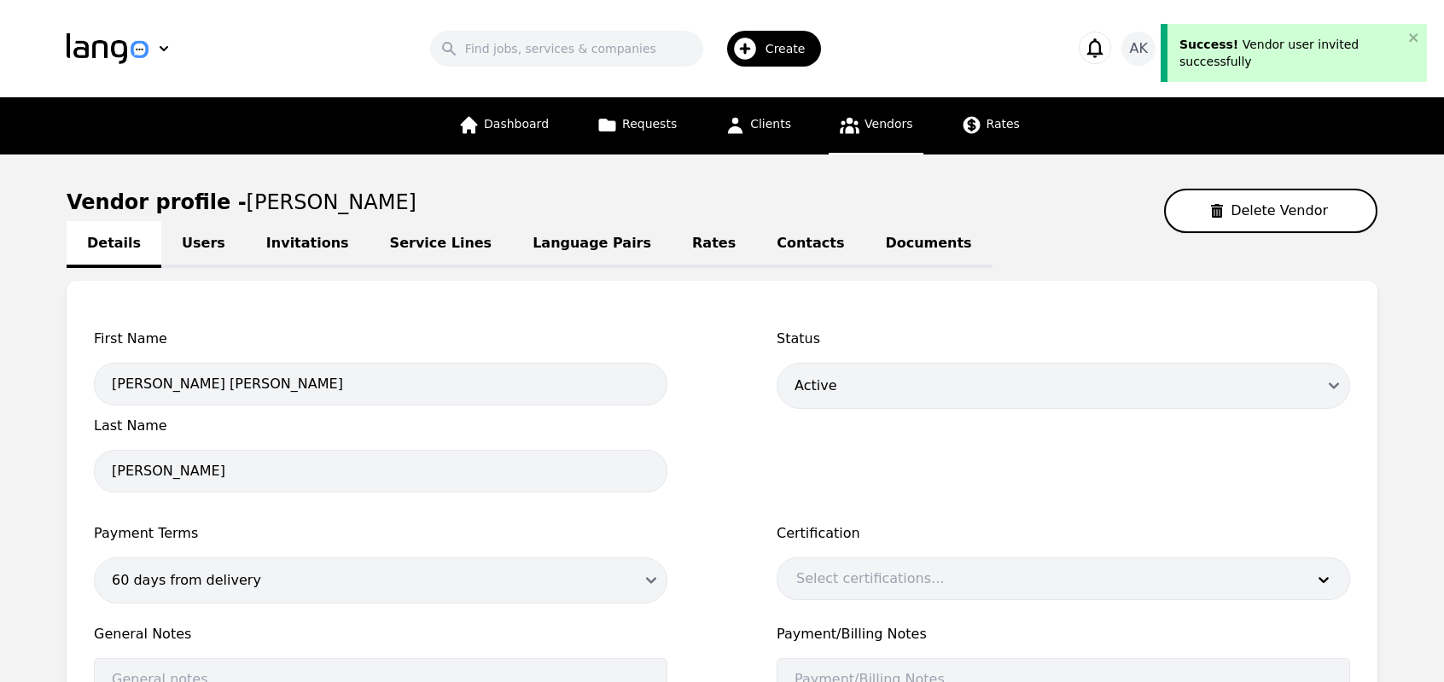
click at [866, 122] on span "Vendors" at bounding box center [889, 124] width 48 height 14
